Goal: Transaction & Acquisition: Purchase product/service

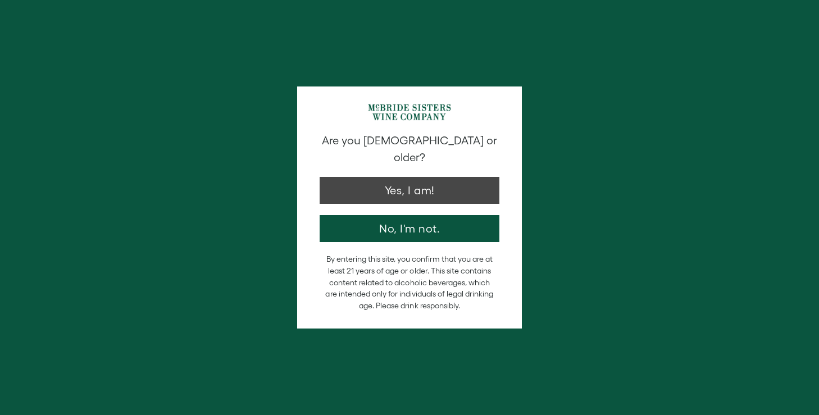
click at [412, 181] on button "Yes, I am!" at bounding box center [409, 190] width 180 height 27
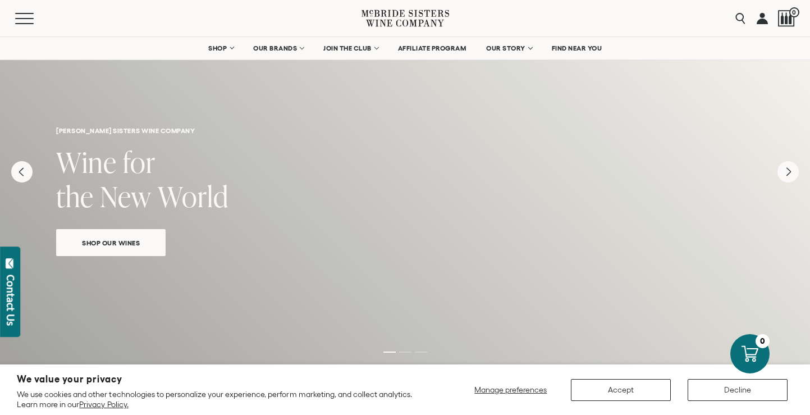
scroll to position [23, 0]
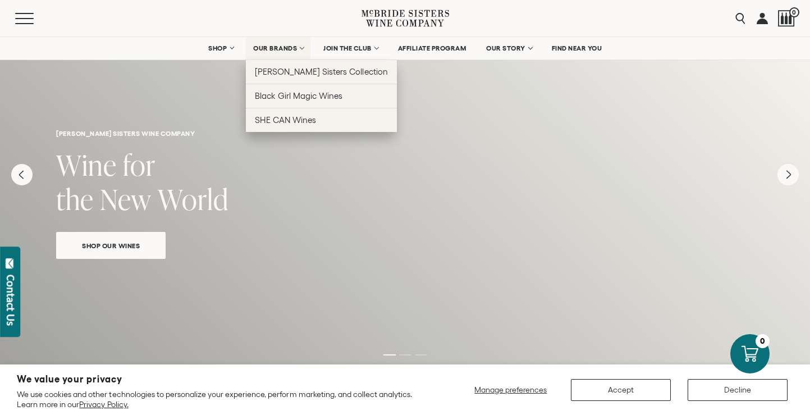
click at [280, 47] on span "OUR BRANDS" at bounding box center [275, 48] width 44 height 8
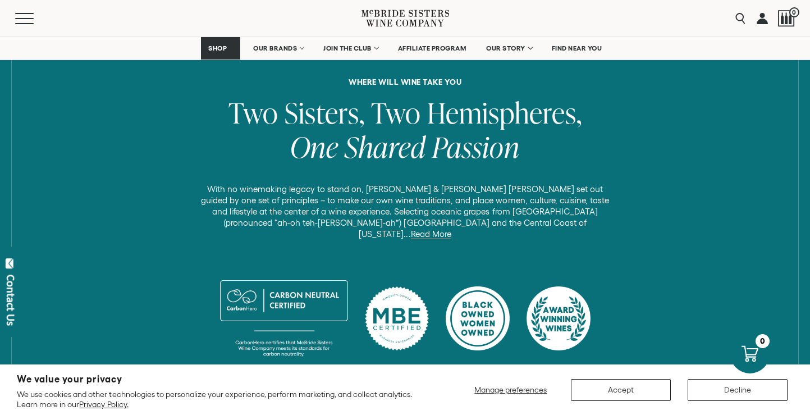
scroll to position [464, 0]
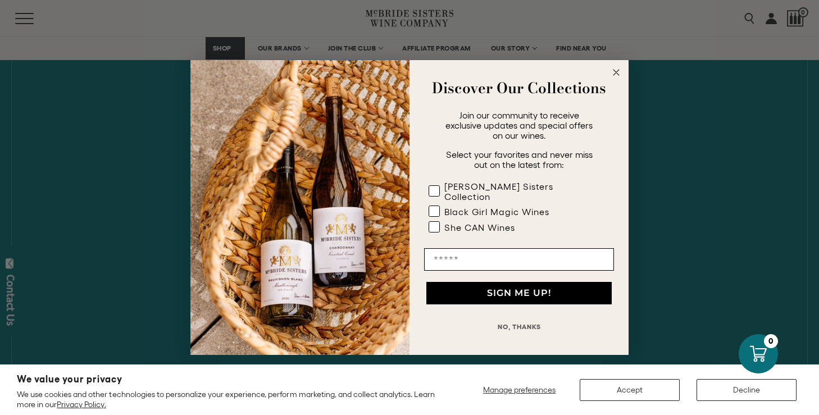
click at [613, 76] on circle "Close dialog" at bounding box center [616, 72] width 13 height 13
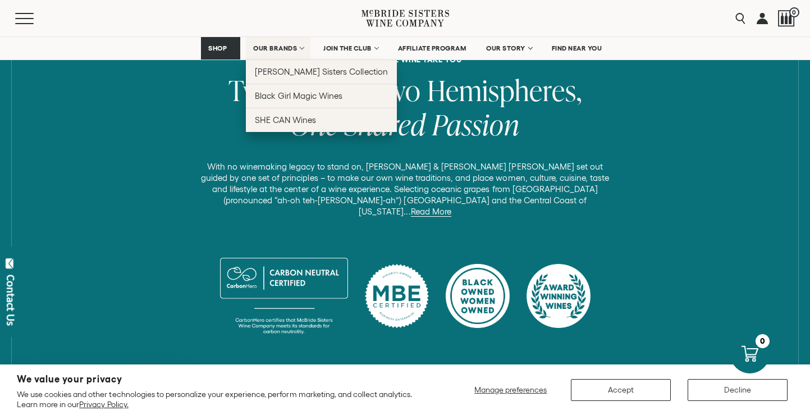
click at [277, 50] on span "OUR BRANDS" at bounding box center [275, 48] width 44 height 8
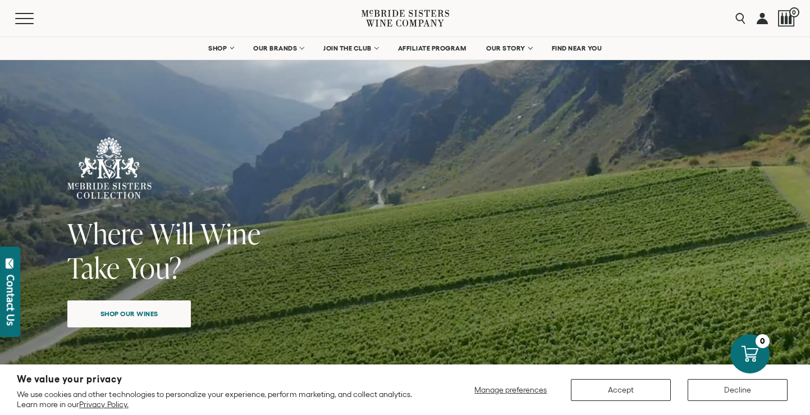
click at [148, 314] on span "Shop our wines" at bounding box center [129, 314] width 97 height 22
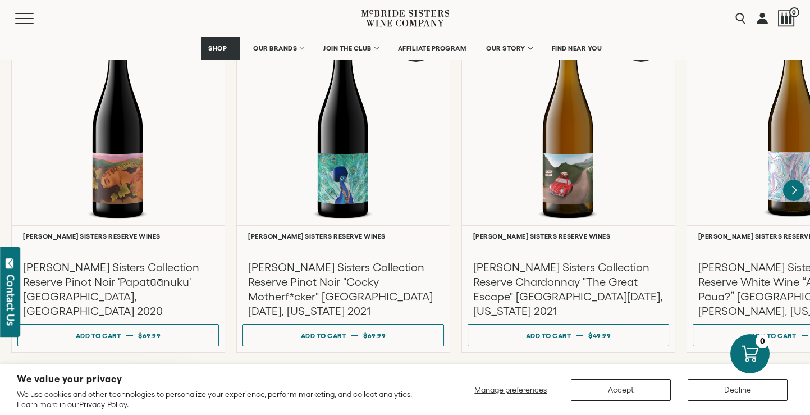
scroll to position [1958, 0]
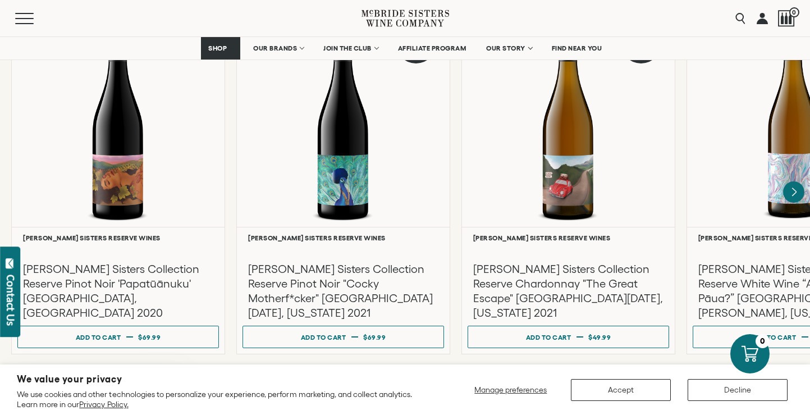
click at [682, 75] on div "**********" at bounding box center [399, 181] width 810 height 346
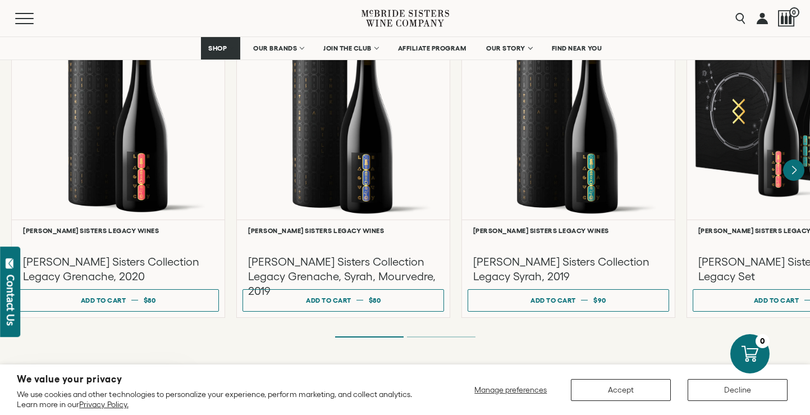
scroll to position [2996, 0]
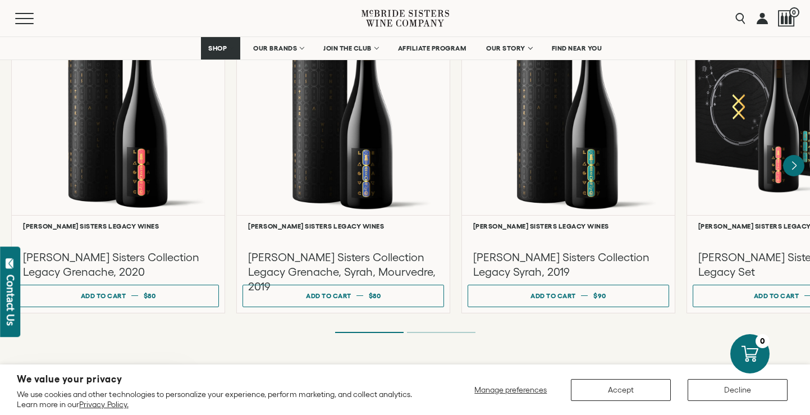
click at [737, 322] on div "**********" at bounding box center [405, 116] width 810 height 547
click at [794, 154] on icon "Next" at bounding box center [794, 166] width 24 height 24
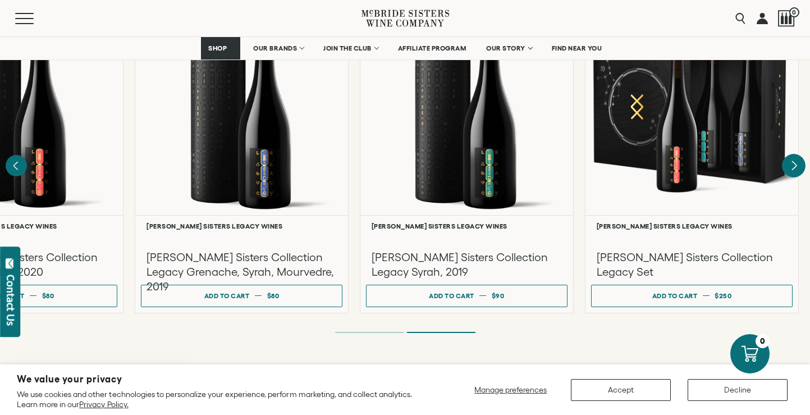
click at [794, 149] on div at bounding box center [692, 109] width 213 height 212
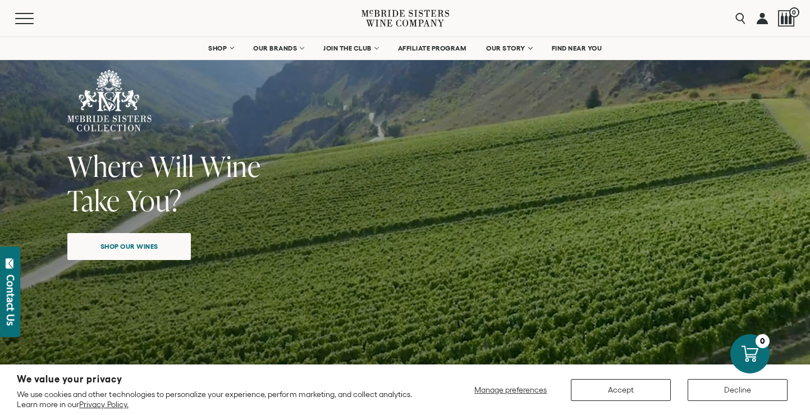
scroll to position [0, 0]
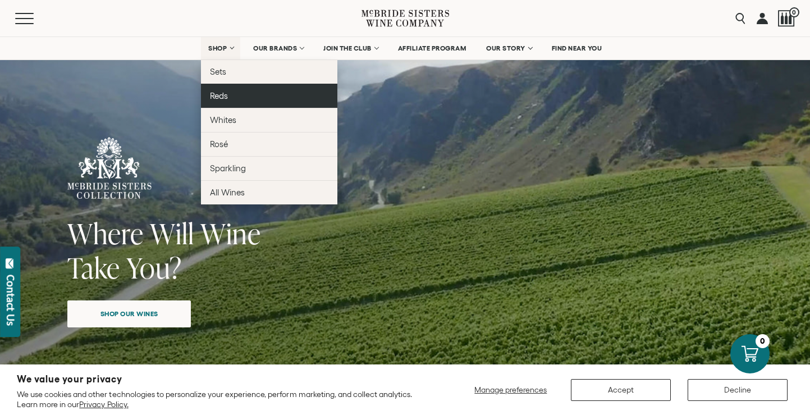
click at [221, 99] on span "Reds" at bounding box center [219, 96] width 18 height 10
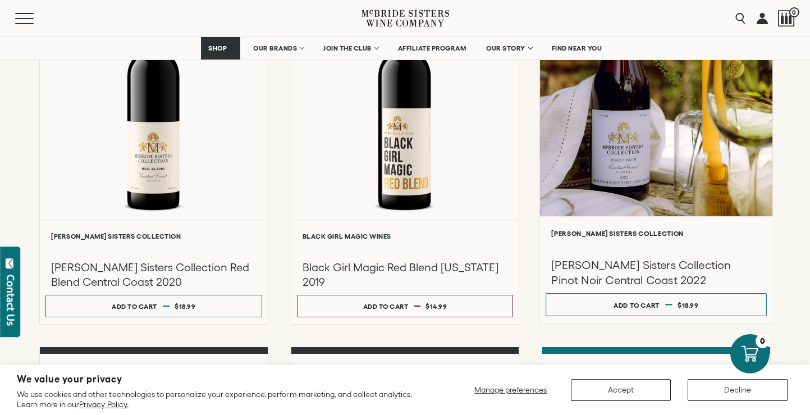
scroll to position [212, 0]
